Goal: Task Accomplishment & Management: Complete application form

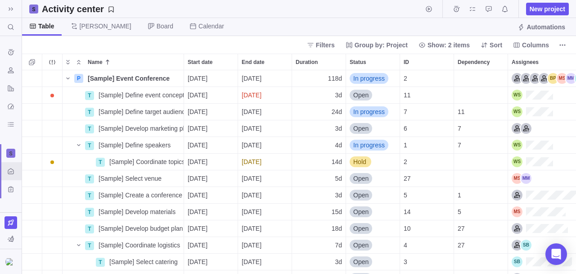
scroll to position [195, 547]
click at [287, 14] on span "New project" at bounding box center [547, 9] width 43 height 13
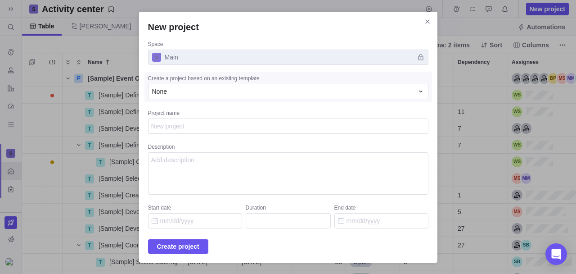
type textarea "x"
type textarea "m"
type textarea "x"
type textarea "my"
type textarea "x"
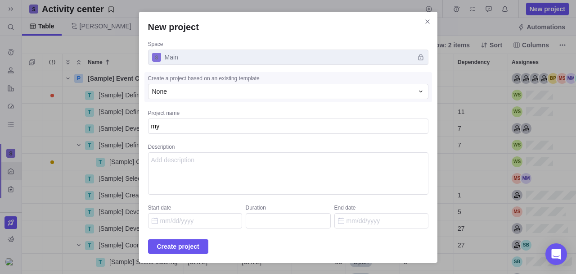
type textarea "my"
type textarea "x"
type textarea "my r"
type textarea "x"
type textarea "my"
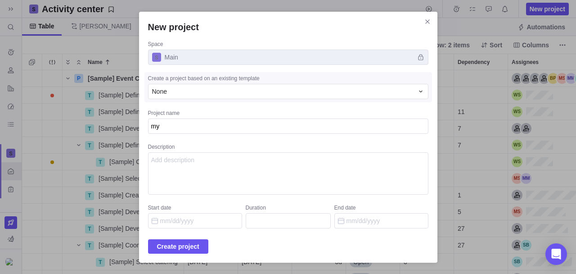
type textarea "x"
type textarea "my t"
type textarea "x"
type textarea "my ta"
type textarea "x"
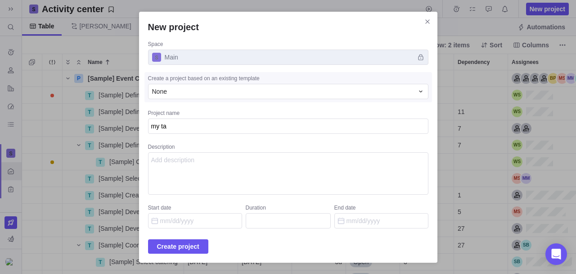
type textarea "my tas"
type textarea "x"
type textarea "my task"
type textarea "x"
click at [177, 248] on span "Create project" at bounding box center [178, 246] width 42 height 11
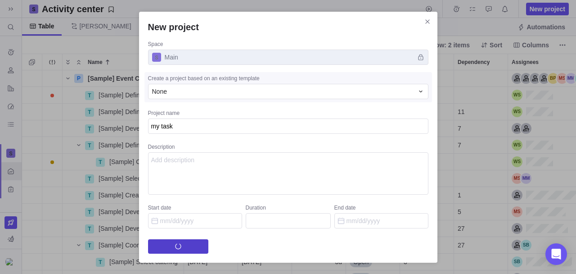
click at [177, 248] on span "Create project" at bounding box center [178, 246] width 60 height 14
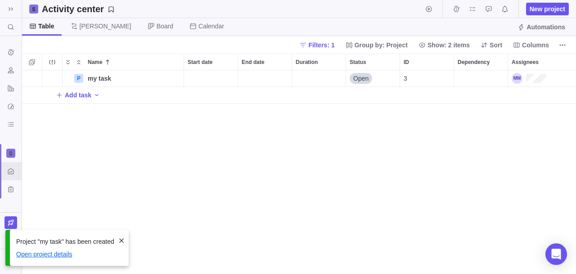
click at [51, 253] on link "Open project details" at bounding box center [44, 253] width 56 height 7
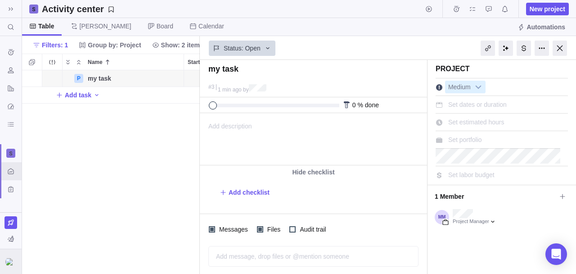
click at [9, 261] on img at bounding box center [10, 261] width 11 height 7
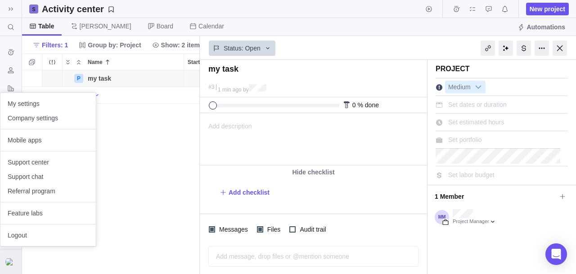
click at [9, 265] on img at bounding box center [10, 261] width 11 height 7
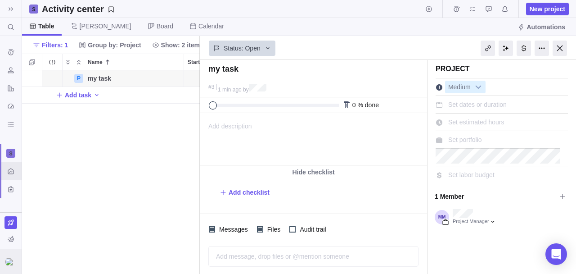
click at [9, 262] on img at bounding box center [10, 261] width 11 height 7
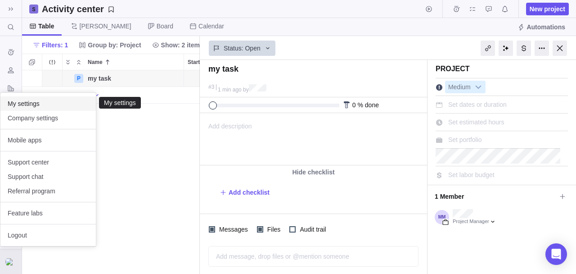
click at [29, 104] on span "My settings" at bounding box center [48, 103] width 81 height 9
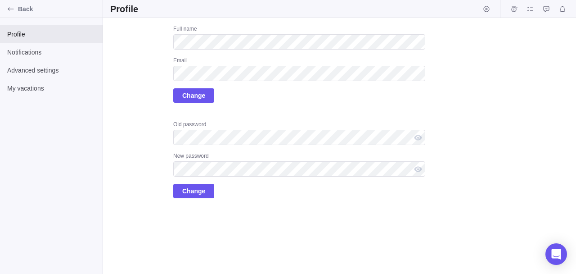
click at [138, 88] on div "Upload Full name Email Change Old password New password Change" at bounding box center [267, 111] width 315 height 173
click at [8, 7] on icon "Back" at bounding box center [10, 8] width 7 height 7
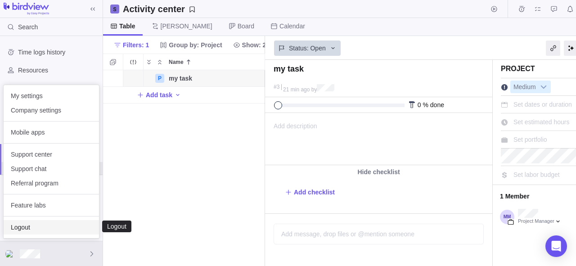
scroll to position [188, 154]
click at [40, 227] on span "Logout" at bounding box center [51, 227] width 81 height 9
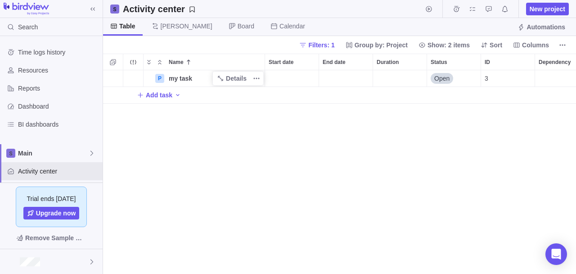
scroll to position [195, 466]
click at [243, 139] on div "P my task Details Open 3 Add task" at bounding box center [339, 172] width 473 height 204
click at [64, 255] on div at bounding box center [51, 261] width 103 height 25
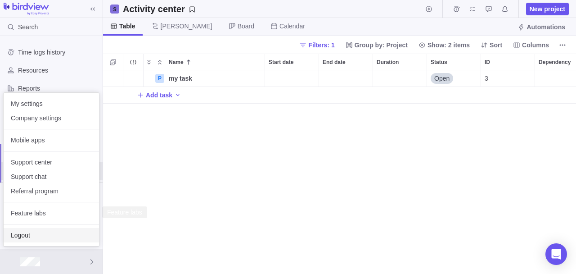
click at [49, 230] on div "Logout" at bounding box center [51, 235] width 95 height 14
